Goal: Transaction & Acquisition: Purchase product/service

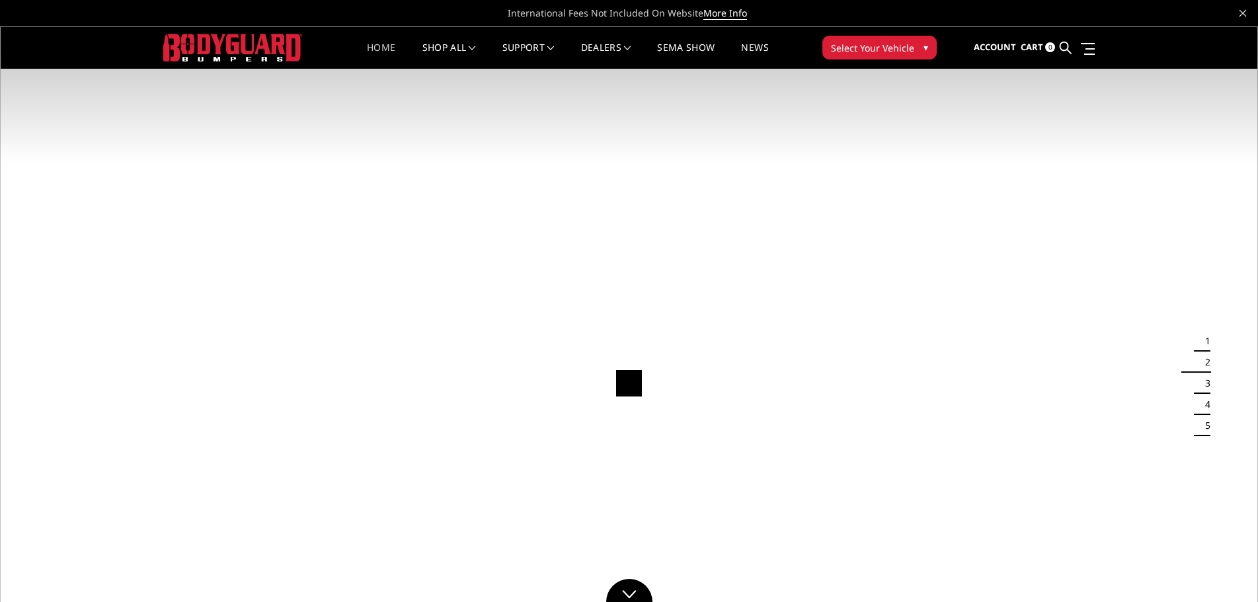
click at [923, 44] on span "▾" at bounding box center [925, 47] width 5 height 14
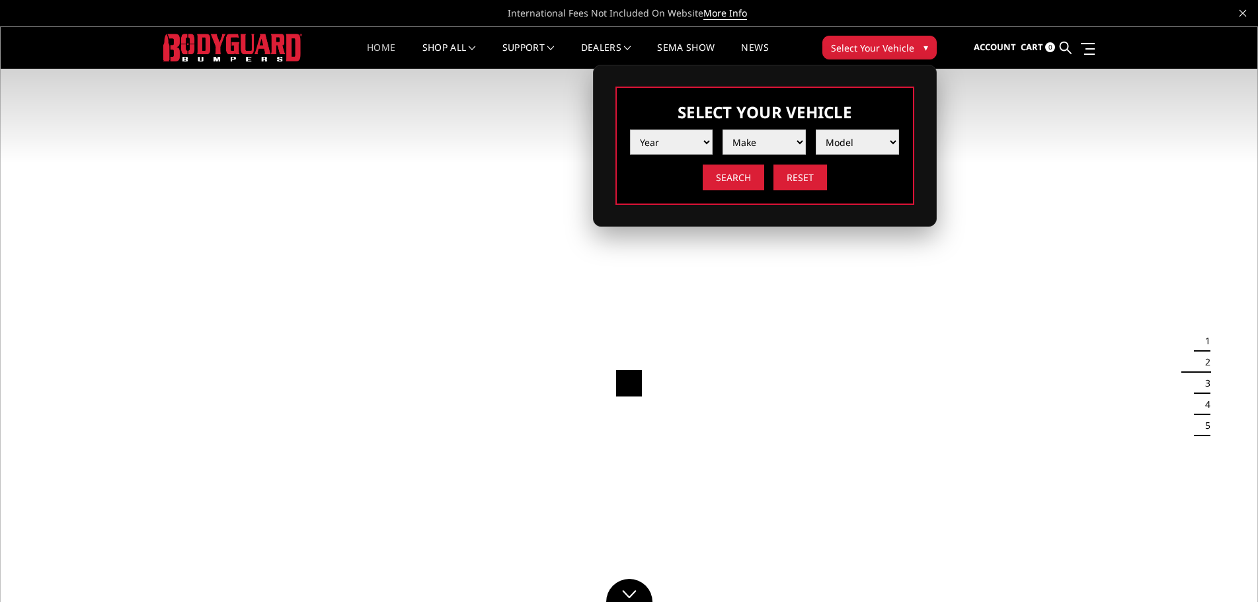
click at [702, 139] on select "Year [DATE] 2024 2023 2022 2021 2020 2019 2018 2017 2016 2015 2014 2013 2012 20…" at bounding box center [671, 142] width 83 height 25
select select "yr_2022"
click at [630, 130] on select "Year [DATE] 2024 2023 2022 2021 2020 2019 2018 2017 2016 2015 2014 2013 2012 20…" at bounding box center [671, 142] width 83 height 25
click at [762, 139] on select "Make Chevrolet Ford GMC Ram Toyota" at bounding box center [763, 142] width 83 height 25
select select "mk_ford"
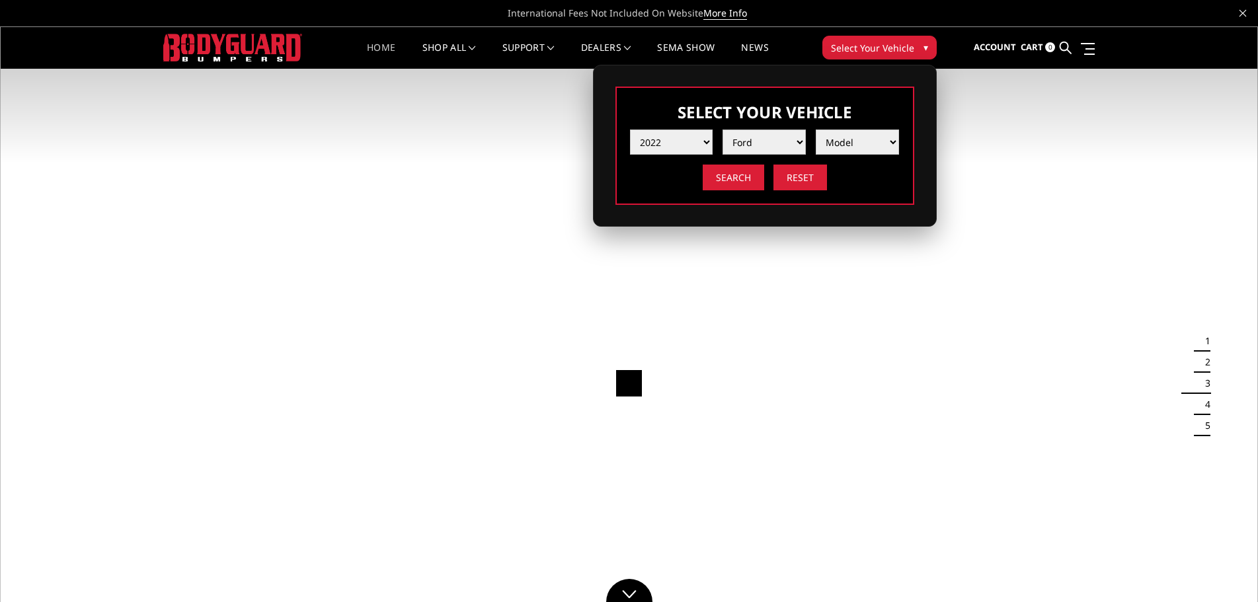
click at [722, 130] on select "Make Chevrolet Ford GMC Ram Toyota" at bounding box center [763, 142] width 83 height 25
click at [845, 141] on select "Model F150 F150 Raptor F250 / F350 F450 F550" at bounding box center [856, 142] width 83 height 25
select select "md_f450"
click at [815, 130] on select "Model F150 F150 Raptor F250 / F350 F450 F550" at bounding box center [856, 142] width 83 height 25
click at [728, 176] on input "Search" at bounding box center [732, 178] width 61 height 26
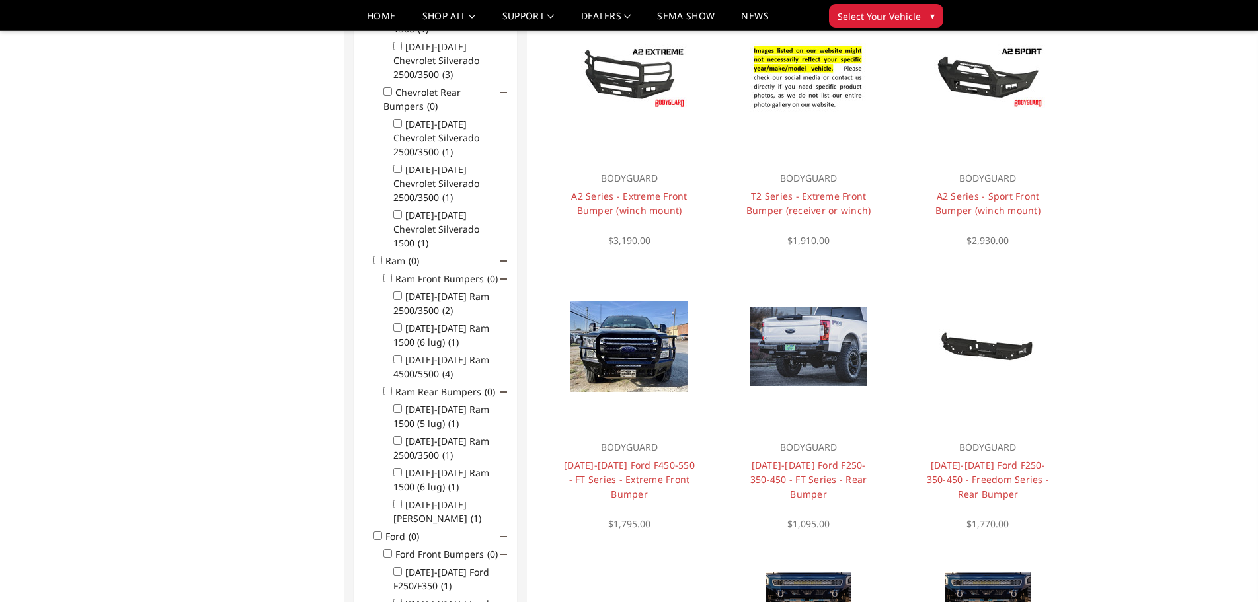
scroll to position [435, 0]
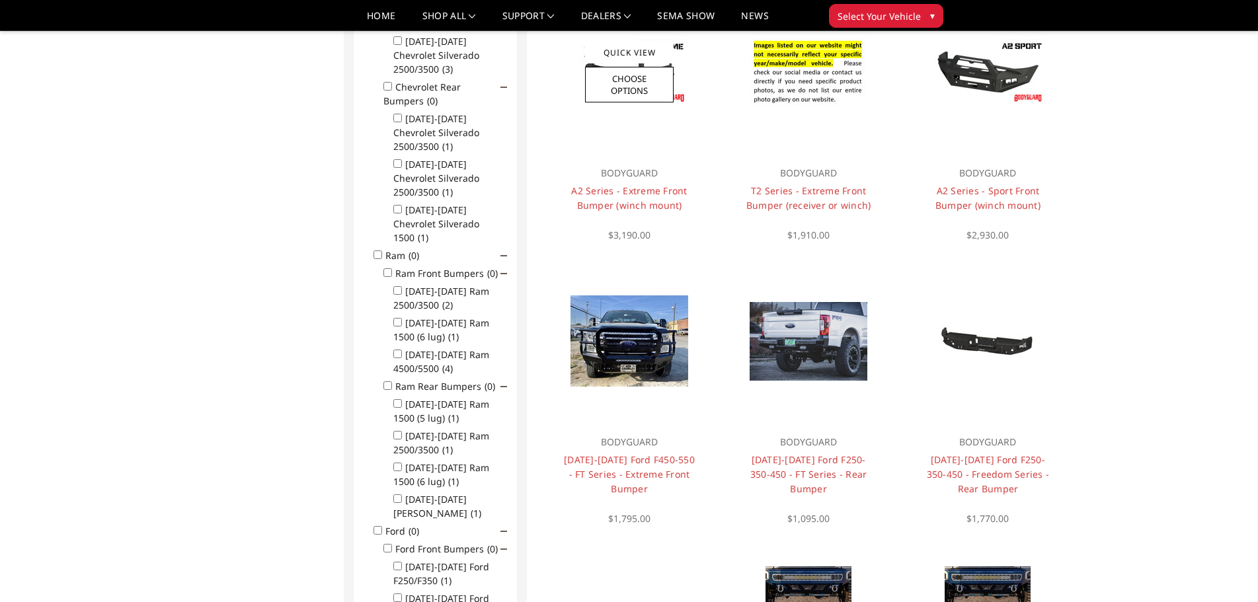
click at [645, 130] on div at bounding box center [628, 72] width 159 height 159
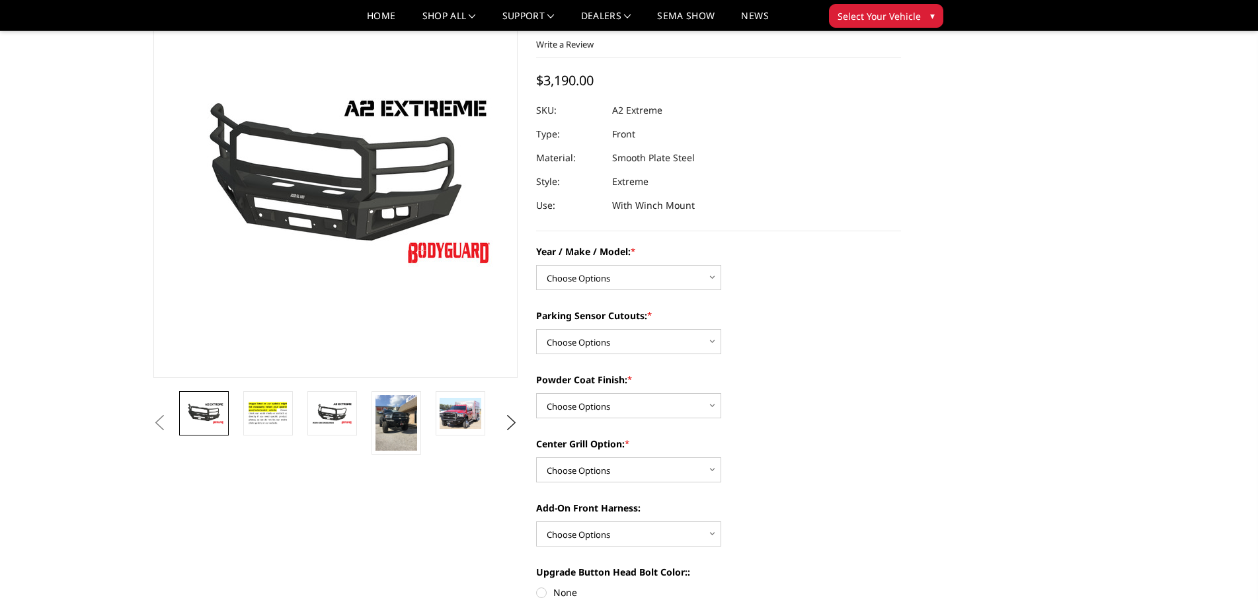
scroll to position [132, 0]
click at [714, 276] on select "Choose Options Chevrolet 20-23 2500 / 3500 Ford 17-22 F250 / F350 Ford 17-22 F4…" at bounding box center [628, 276] width 185 height 25
select select "827"
click at [536, 264] on select "Choose Options Chevrolet 20-23 2500 / 3500 Ford 17-22 F250 / F350 Ford 17-22 F4…" at bounding box center [628, 276] width 185 height 25
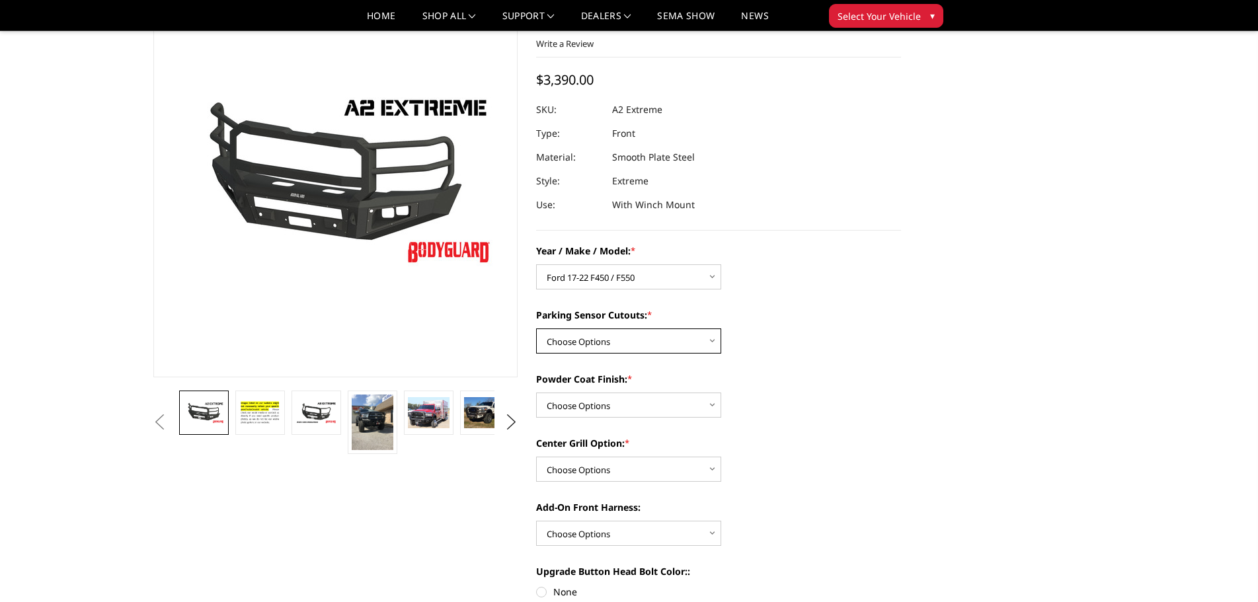
click at [714, 339] on select "Choose Options Yes - I have front parking sensors No - I do NOT have parking se…" at bounding box center [628, 340] width 185 height 25
select select "540"
click at [536, 328] on select "Choose Options Yes - I have front parking sensors No - I do NOT have parking se…" at bounding box center [628, 340] width 185 height 25
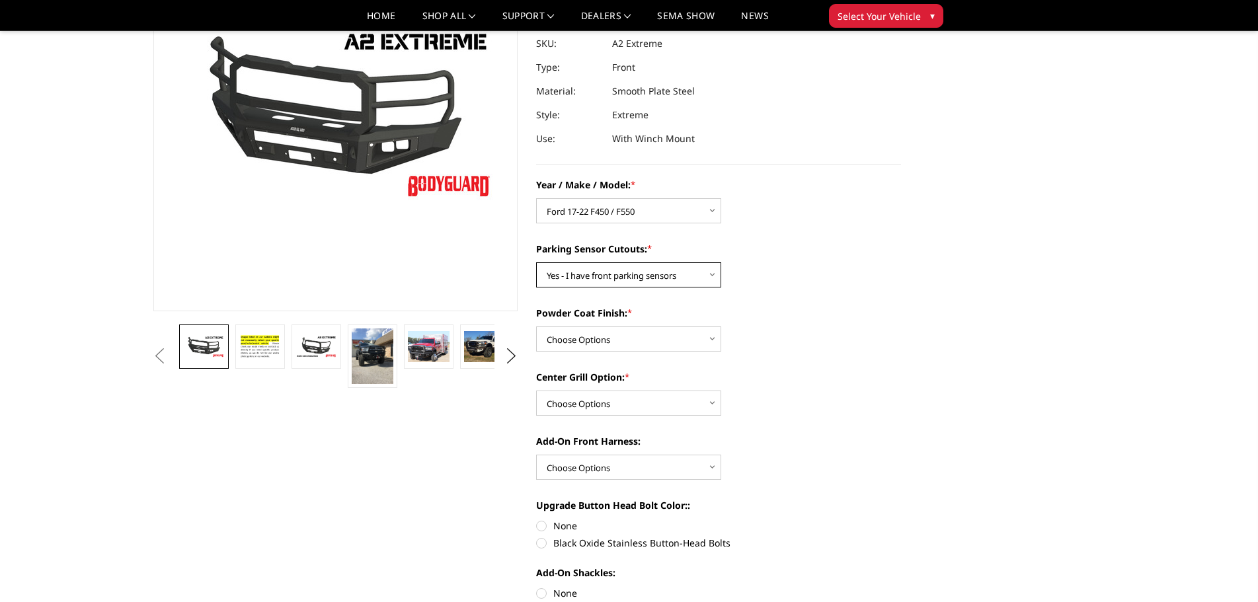
scroll to position [264, 0]
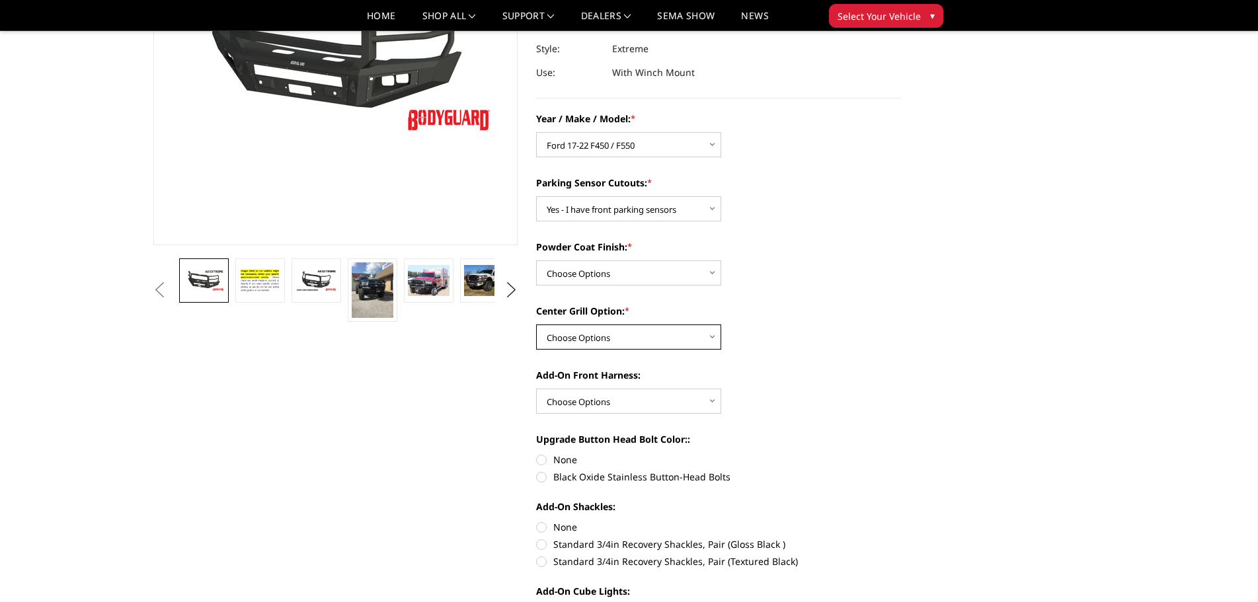
click at [711, 336] on select "Choose Options Add expanded metal in center grill Decline this option" at bounding box center [628, 336] width 185 height 25
click at [716, 400] on select "Choose Options WITH front camera harness WITHOUT front camera harness" at bounding box center [628, 401] width 185 height 25
click at [866, 421] on div "Year / Make / Model: * Choose Options Chevrolet 20-23 2500 / 3500 Ford 17-22 F2…" at bounding box center [718, 543] width 365 height 862
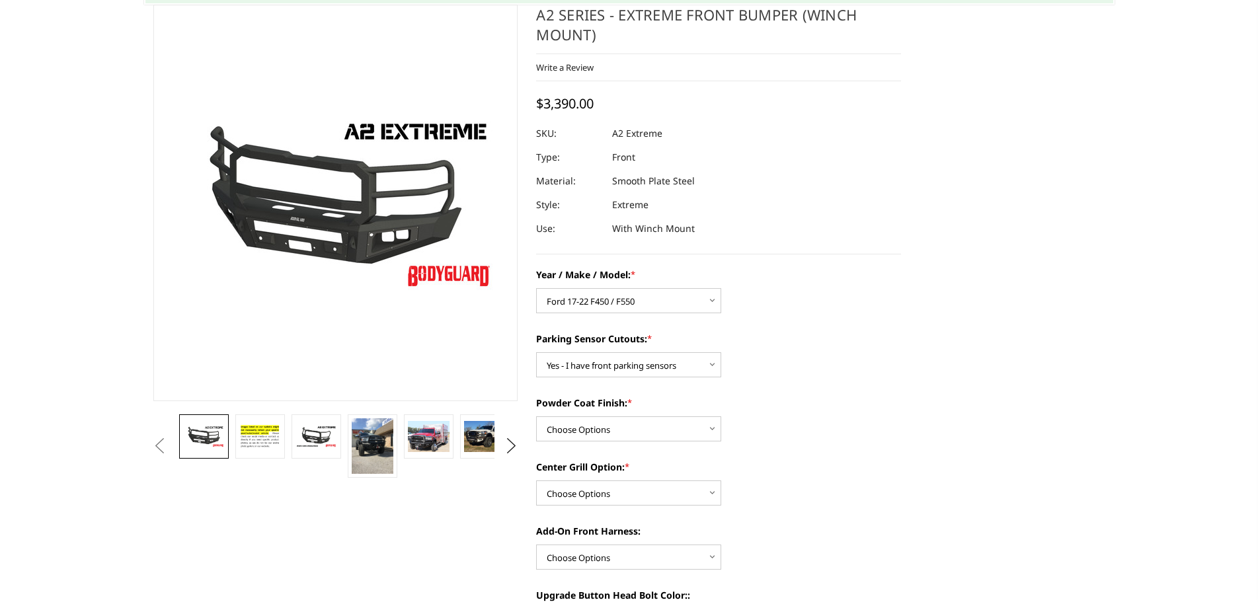
scroll to position [198, 0]
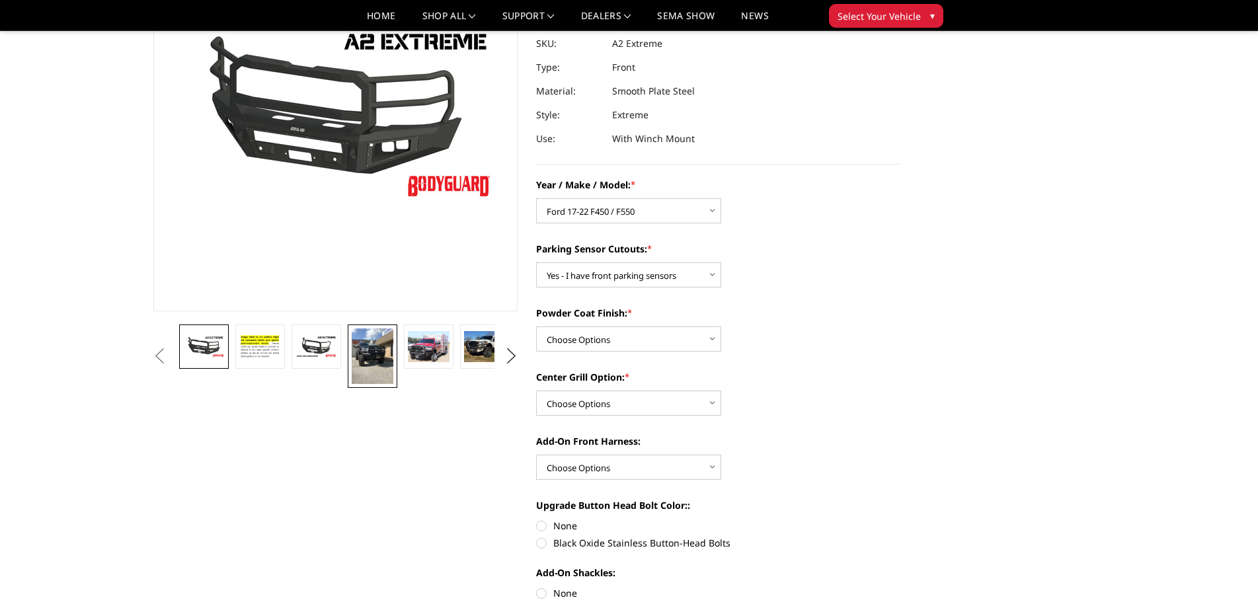
click at [371, 353] on img at bounding box center [373, 356] width 42 height 56
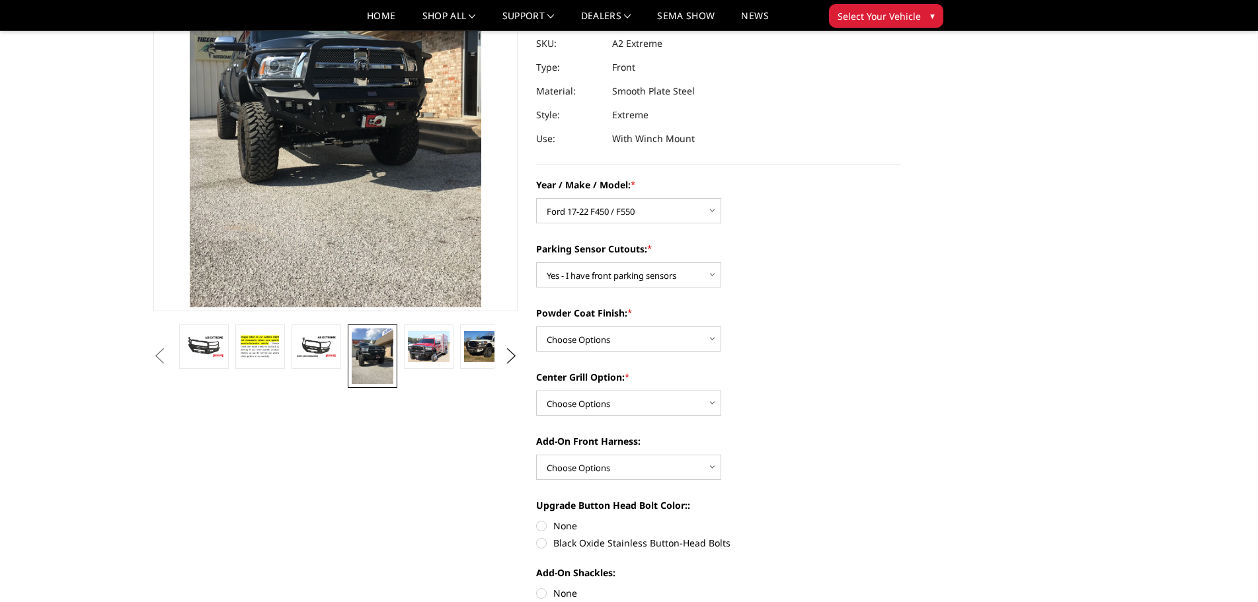
scroll to position [96, 0]
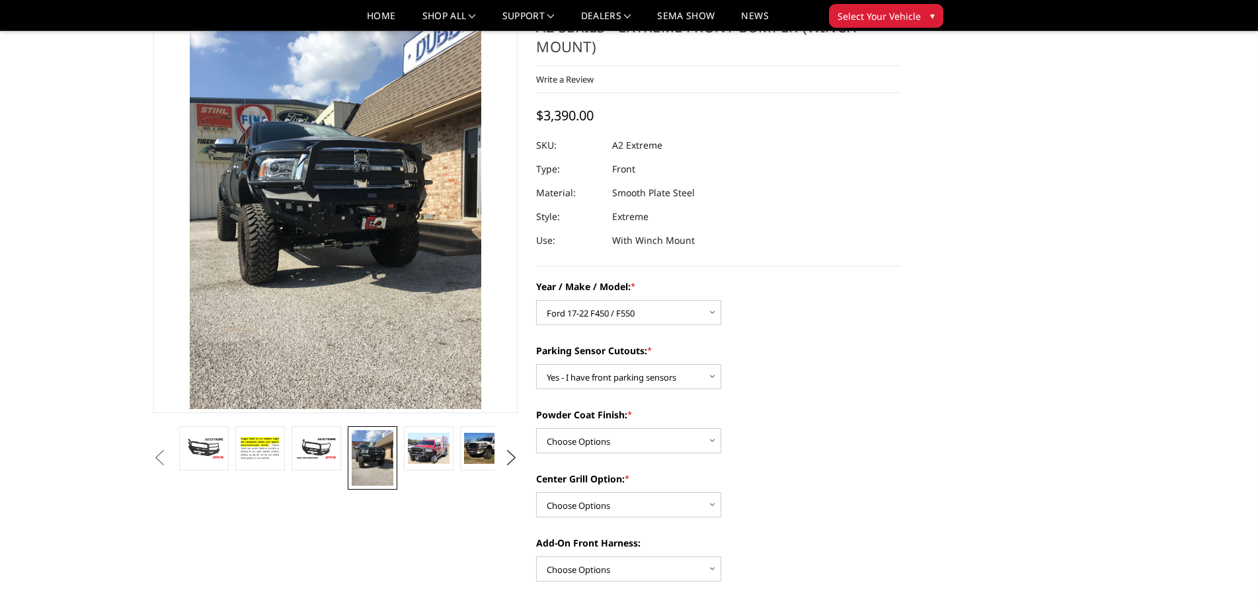
click at [360, 224] on img at bounding box center [318, 205] width 634 height 846
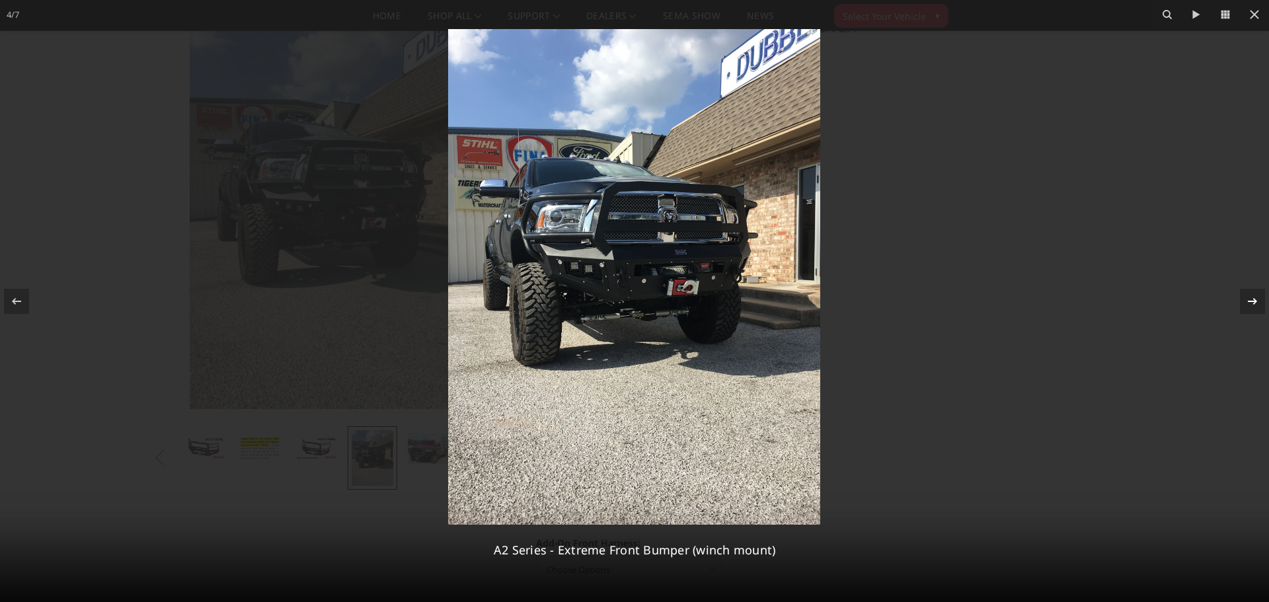
click at [1256, 296] on icon at bounding box center [1252, 301] width 16 height 16
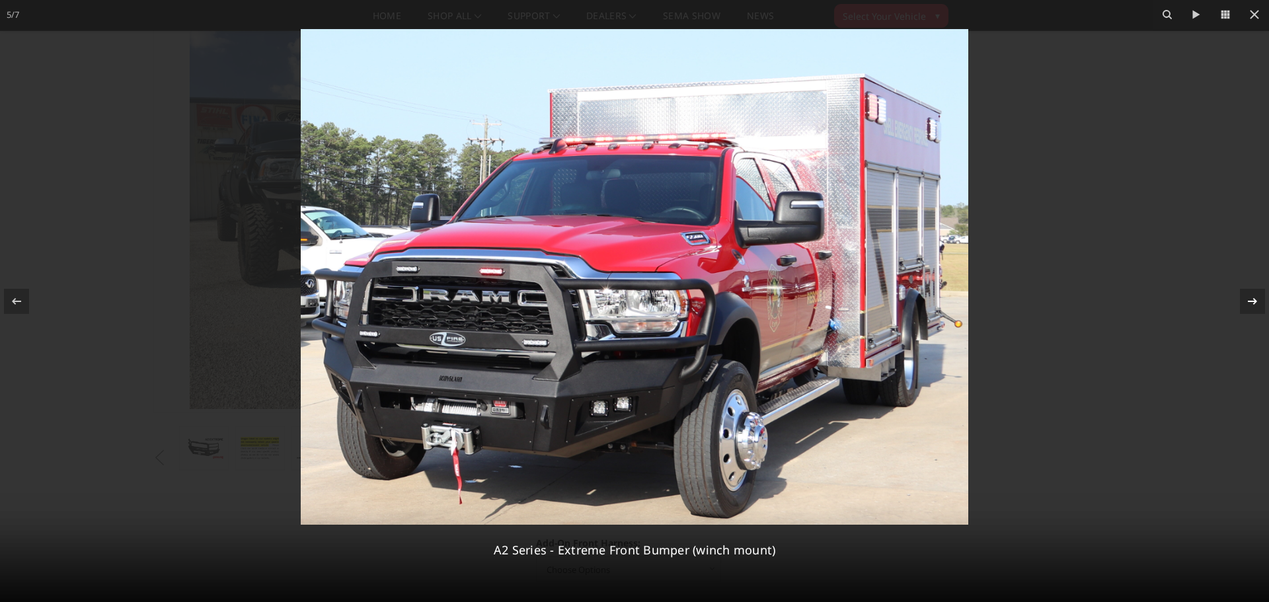
click at [1254, 296] on div "5 / 7 A2 Series - Extreme Front Bumper (winch mount)" at bounding box center [634, 301] width 1269 height 602
click at [1254, 296] on icon at bounding box center [1252, 301] width 16 height 16
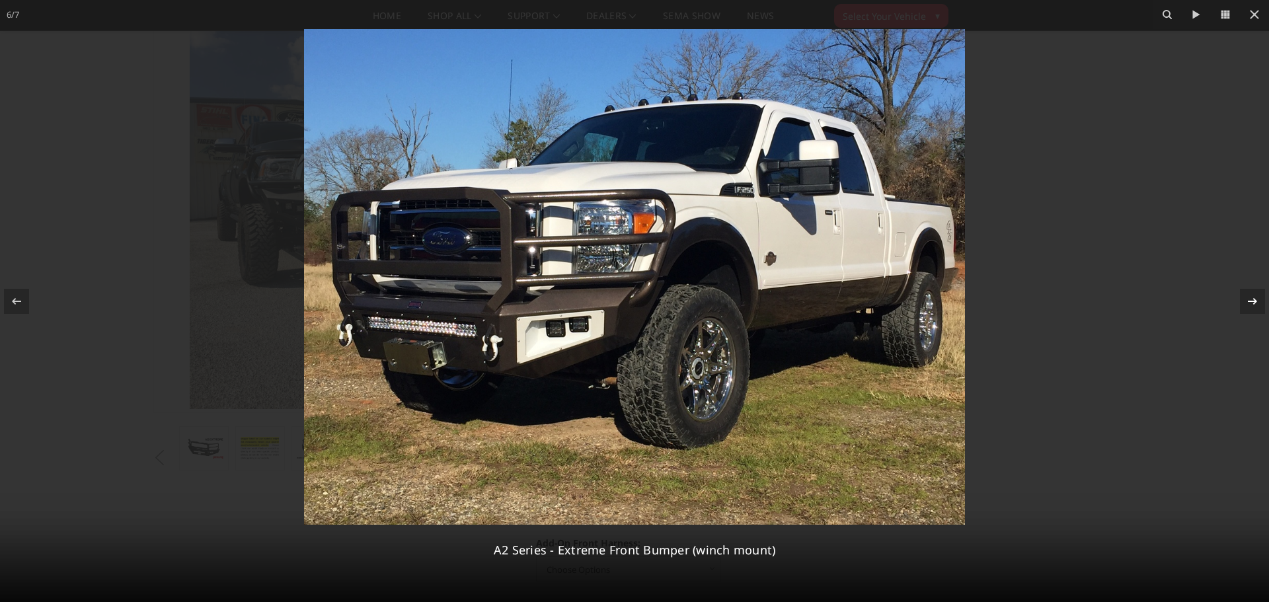
click at [1254, 296] on div "6 / 7 A2 Series - Extreme Front Bumper (winch mount)" at bounding box center [634, 301] width 1269 height 602
click at [1254, 301] on icon at bounding box center [1252, 300] width 9 height 7
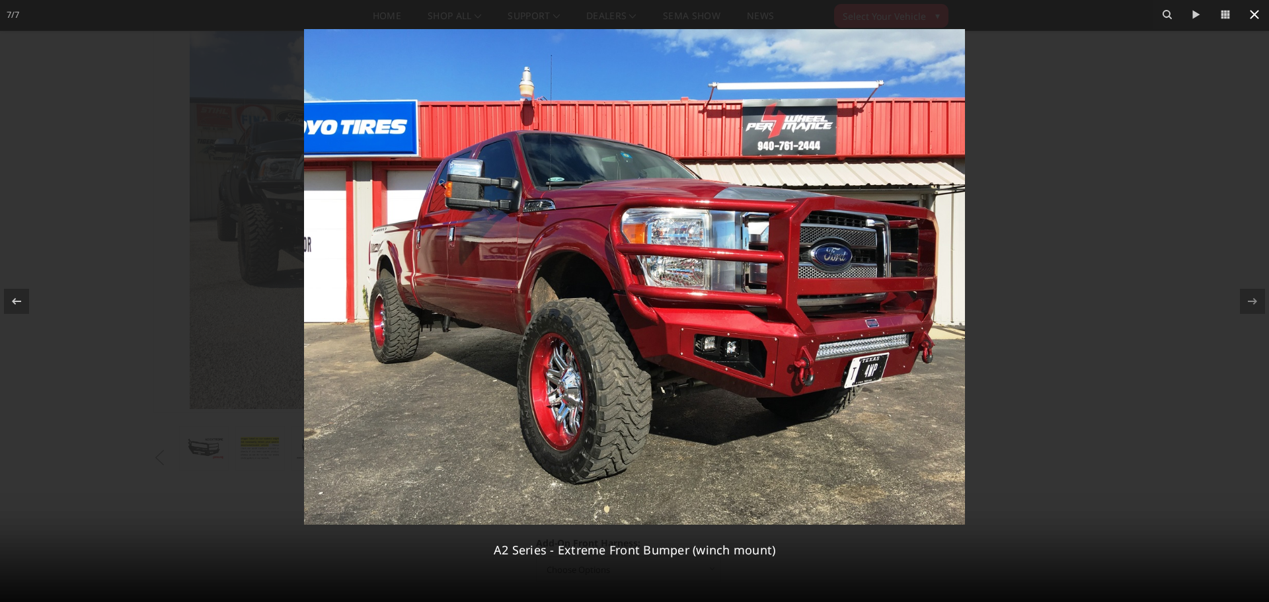
click at [1257, 9] on icon at bounding box center [1254, 15] width 16 height 16
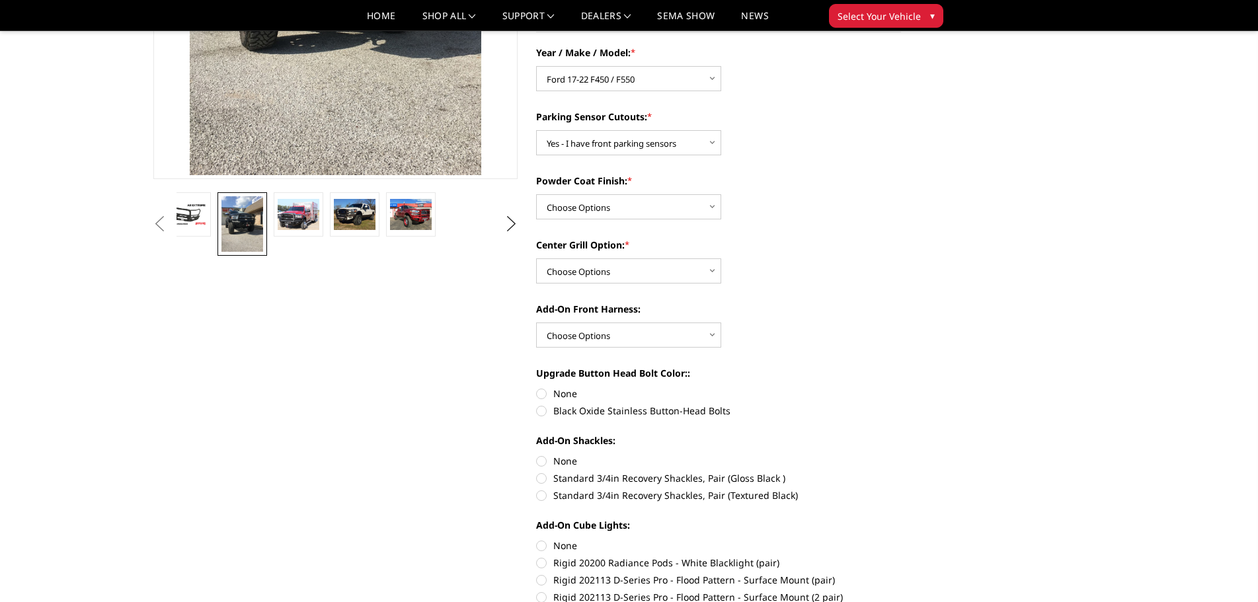
scroll to position [0, 0]
